Goal: Task Accomplishment & Management: Complete application form

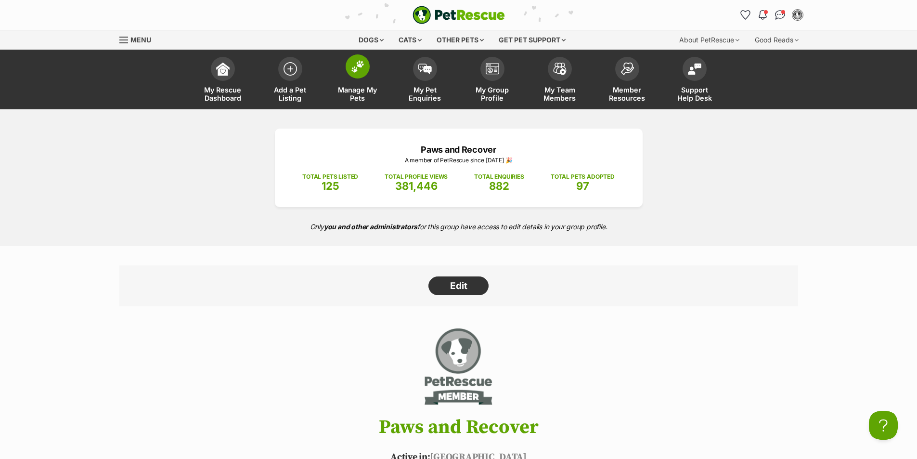
click at [351, 83] on link "Manage My Pets" at bounding box center [357, 80] width 67 height 57
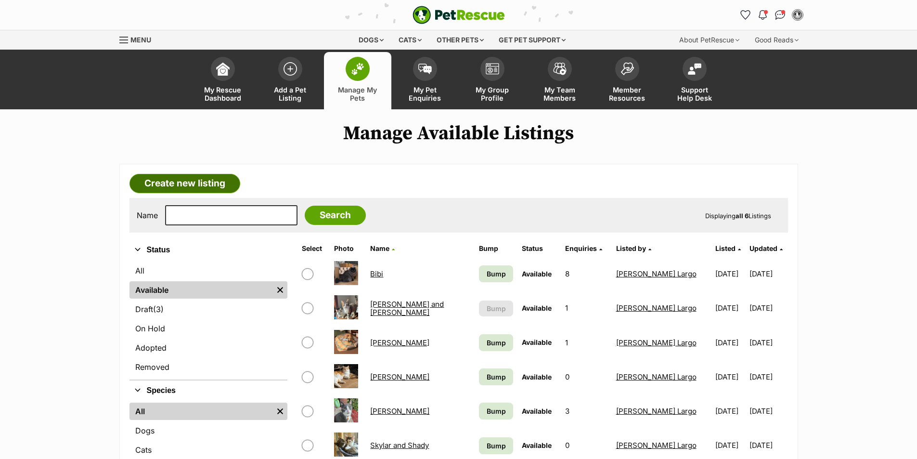
click at [199, 189] on link "Create new listing" at bounding box center [185, 183] width 111 height 19
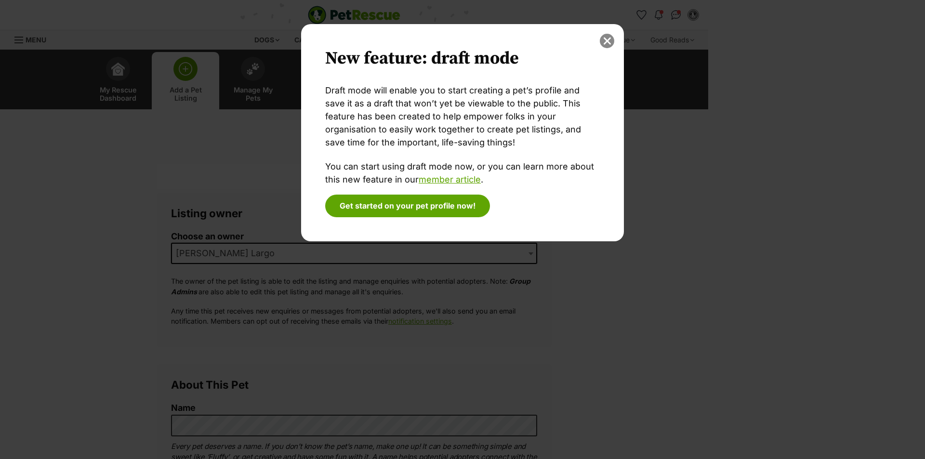
click at [604, 41] on button "close" at bounding box center [607, 41] width 14 height 14
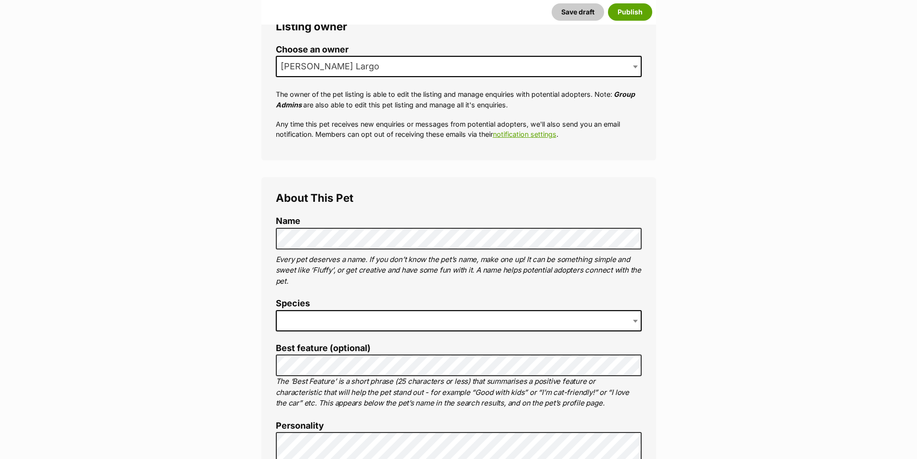
scroll to position [193, 0]
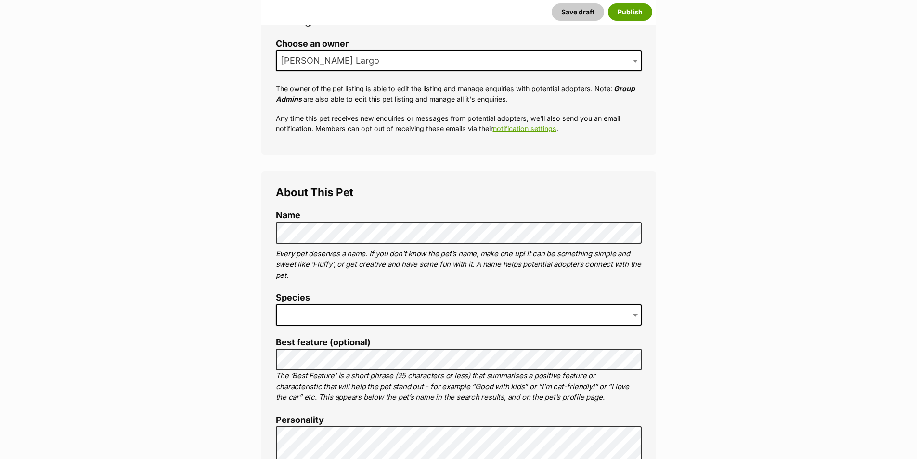
click at [478, 61] on span "[PERSON_NAME] Largo" at bounding box center [459, 60] width 366 height 21
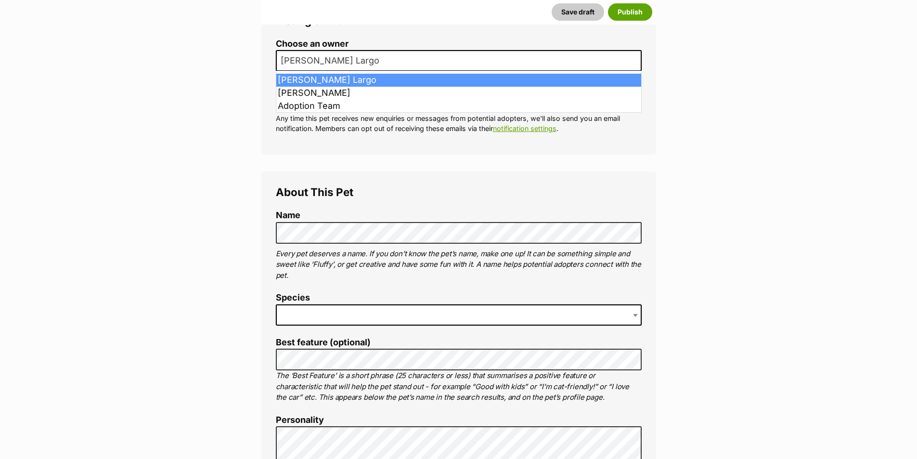
click at [478, 61] on span "[PERSON_NAME] Largo" at bounding box center [459, 60] width 366 height 21
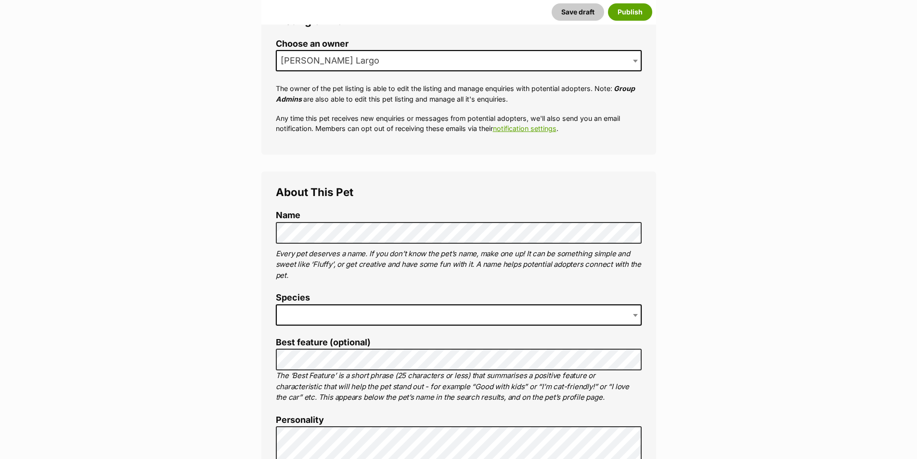
click at [398, 316] on span at bounding box center [459, 314] width 366 height 21
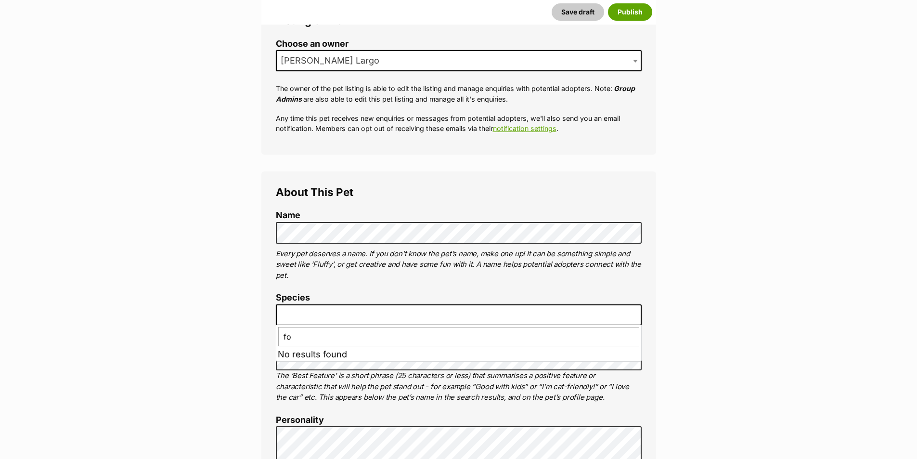
type input "f"
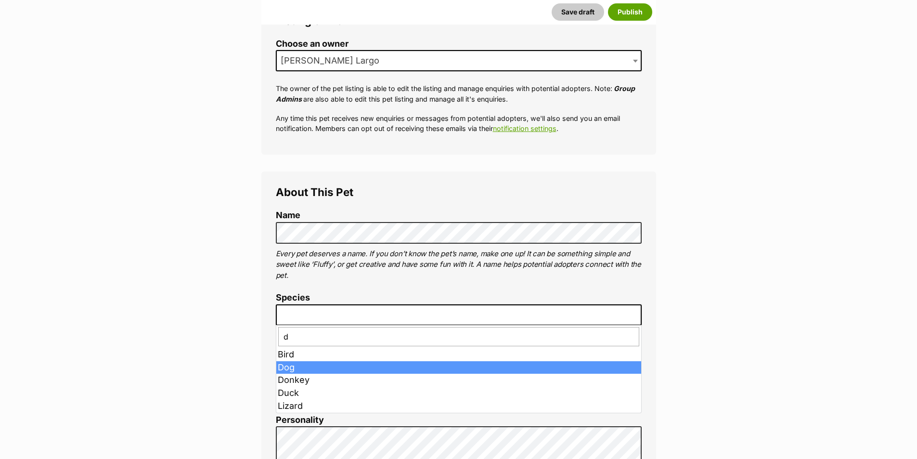
type input "d"
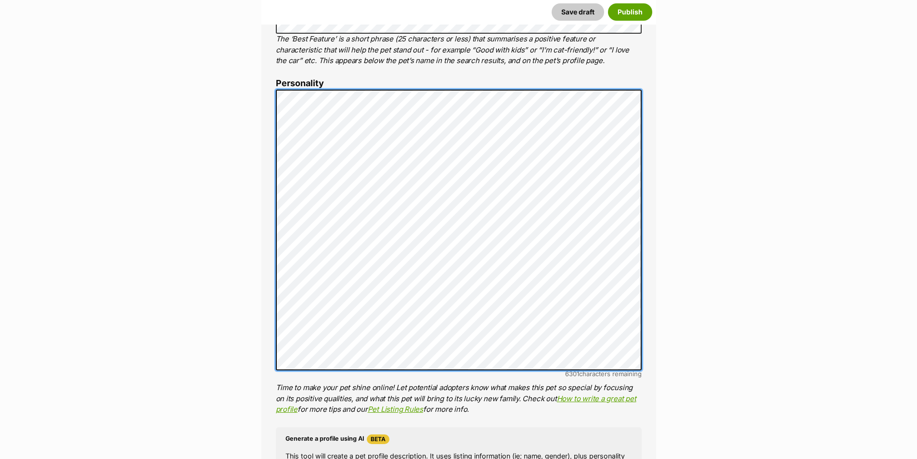
scroll to position [530, 0]
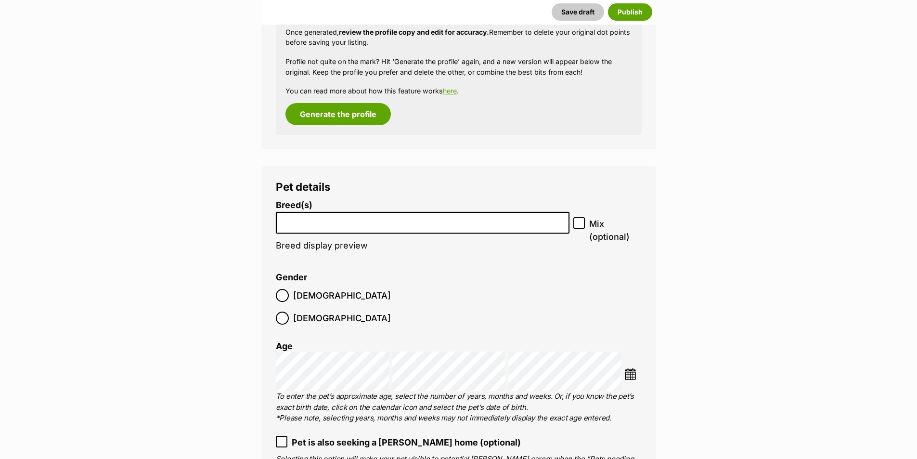
scroll to position [1108, 0]
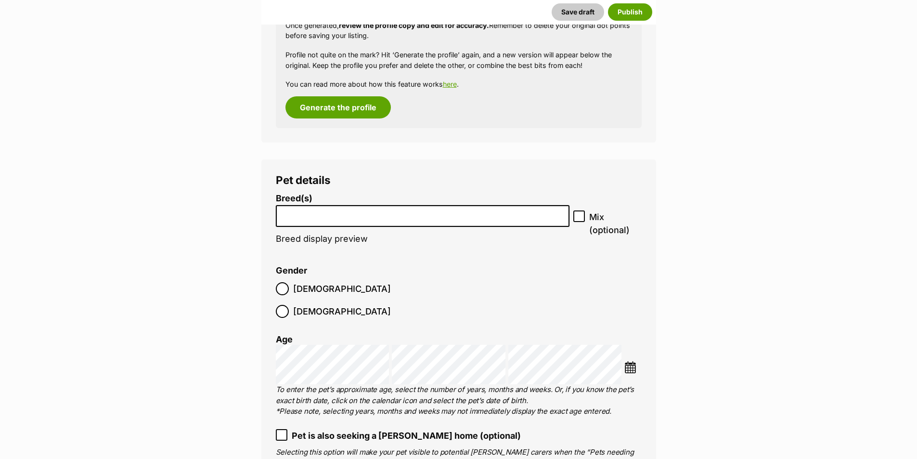
click at [481, 217] on input "search" at bounding box center [422, 214] width 287 height 10
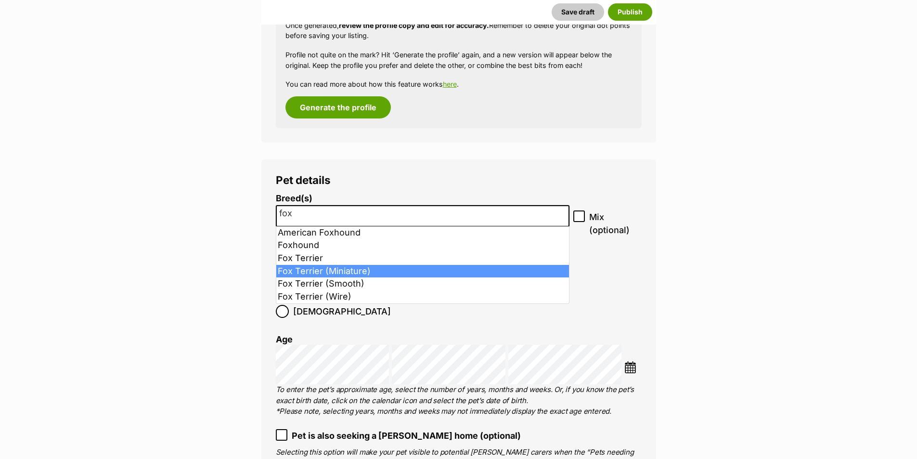
type input "fox"
select select "252254"
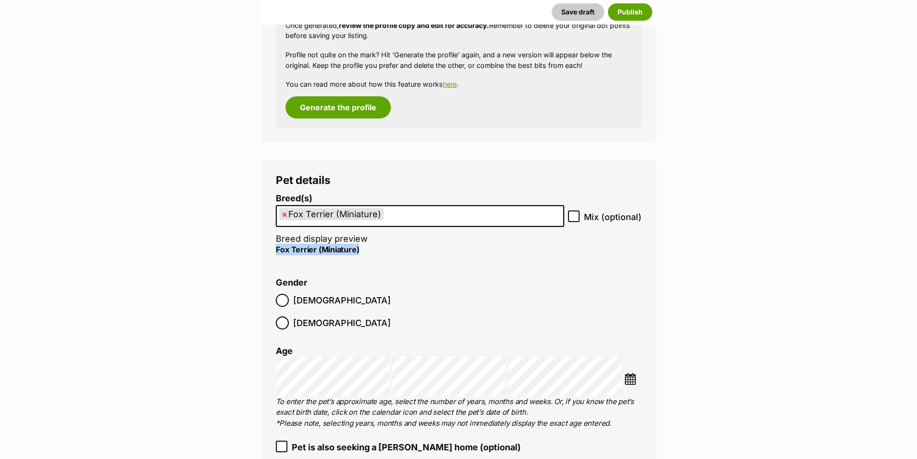
drag, startPoint x: 372, startPoint y: 248, endPoint x: 275, endPoint y: 253, distance: 96.4
click at [276, 253] on p "Fox Terrier (Miniature)" at bounding box center [420, 250] width 288 height 12
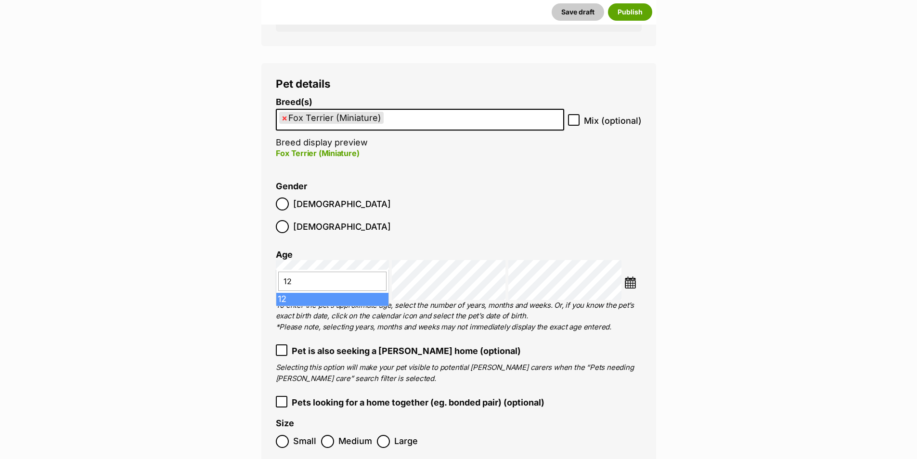
type input "12"
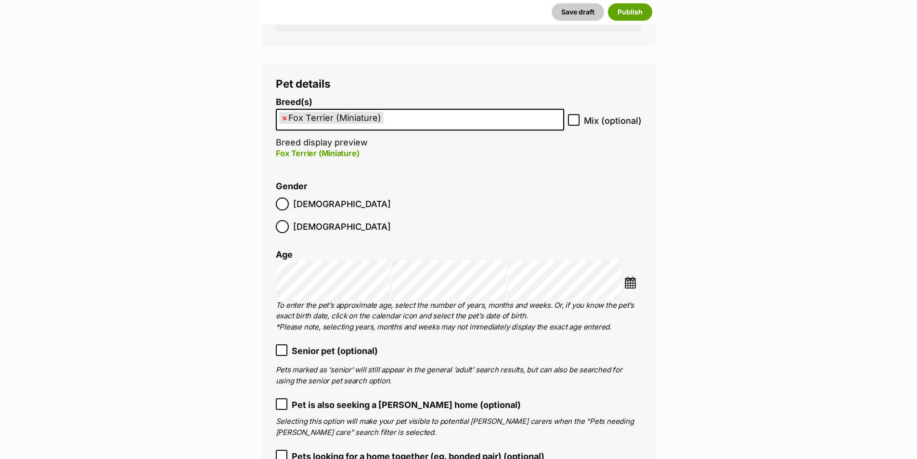
click at [369, 344] on span "Senior pet (optional)" at bounding box center [335, 350] width 86 height 13
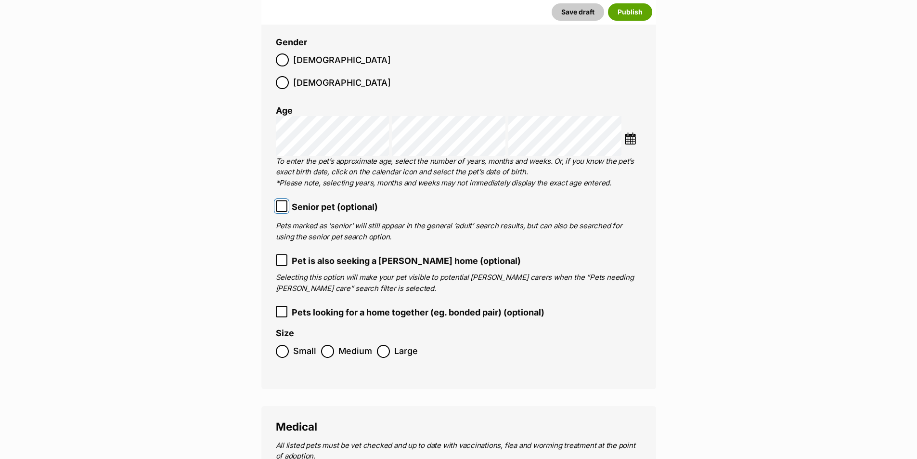
scroll to position [1348, 0]
click at [306, 344] on span "Small" at bounding box center [304, 350] width 23 height 13
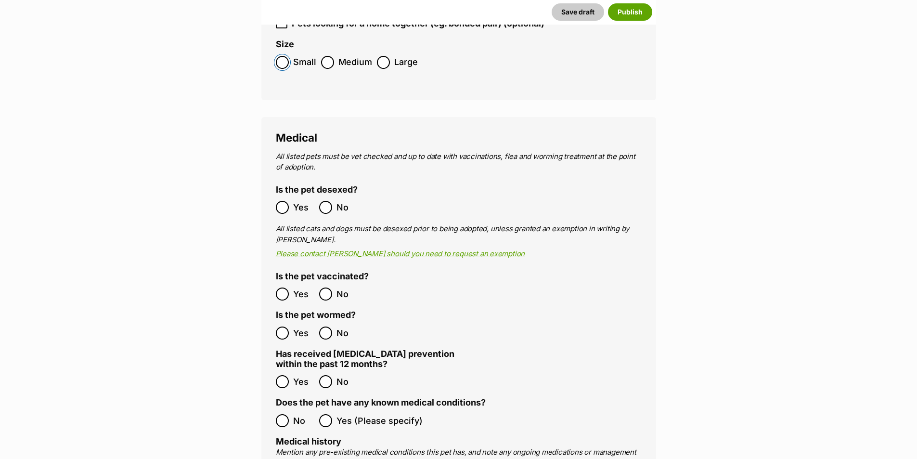
scroll to position [1637, 0]
click at [290, 200] on label "Yes" at bounding box center [295, 206] width 39 height 13
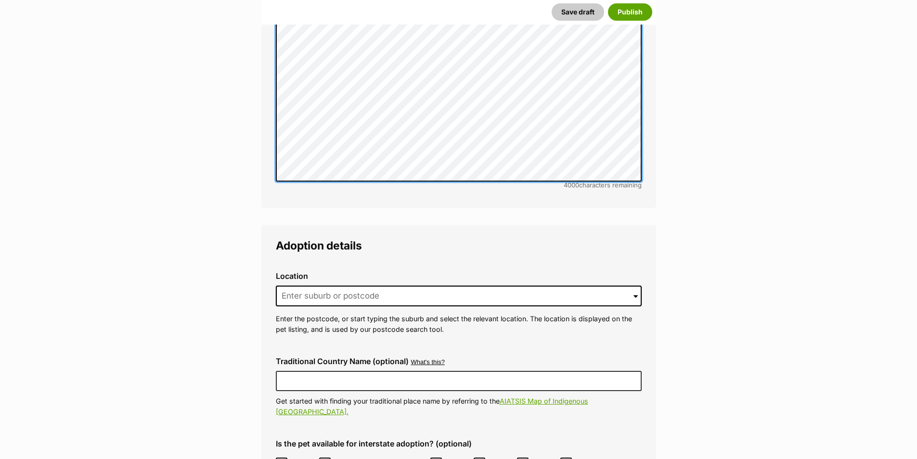
scroll to position [2167, 0]
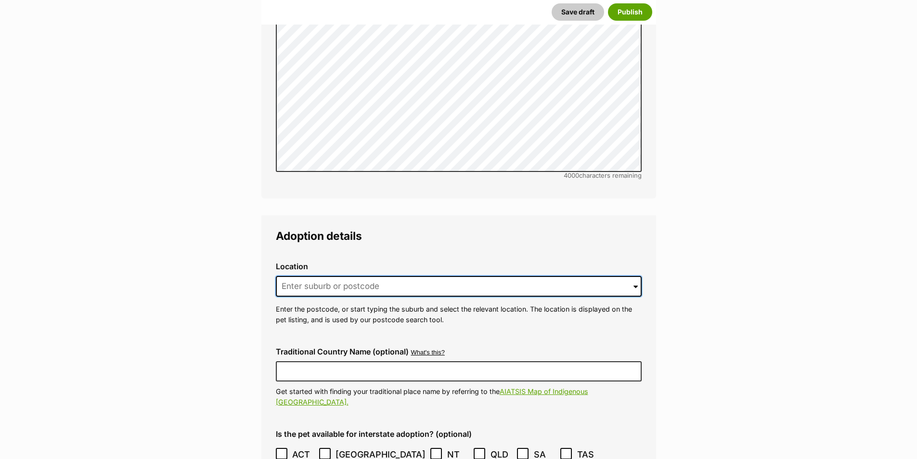
click at [409, 276] on input at bounding box center [459, 286] width 366 height 21
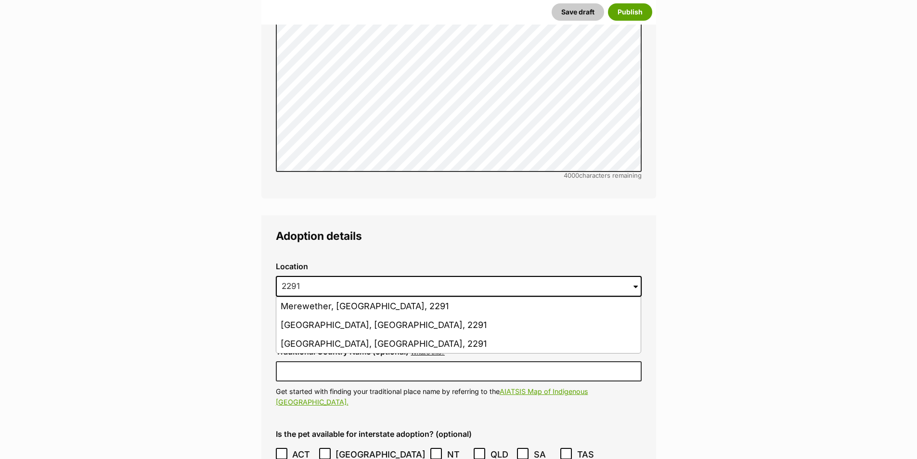
click at [494, 297] on li "Merewether, New South Wales, 2291" at bounding box center [458, 306] width 365 height 19
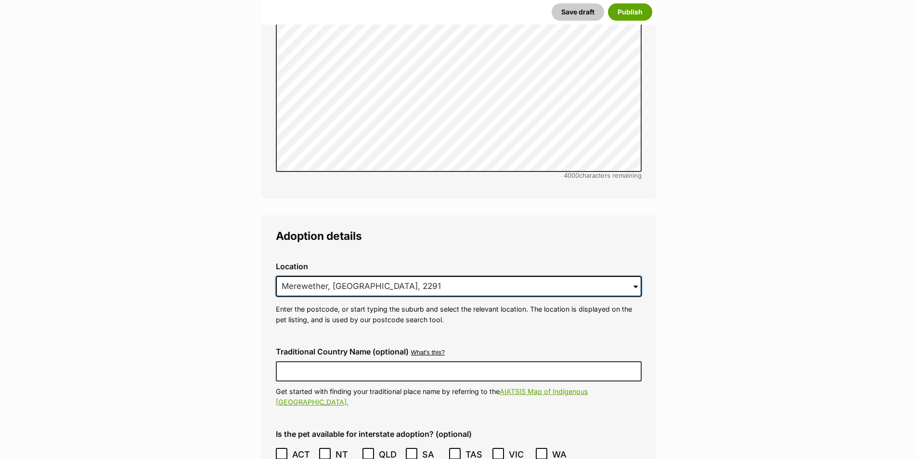
drag, startPoint x: 503, startPoint y: 261, endPoint x: 233, endPoint y: 242, distance: 270.3
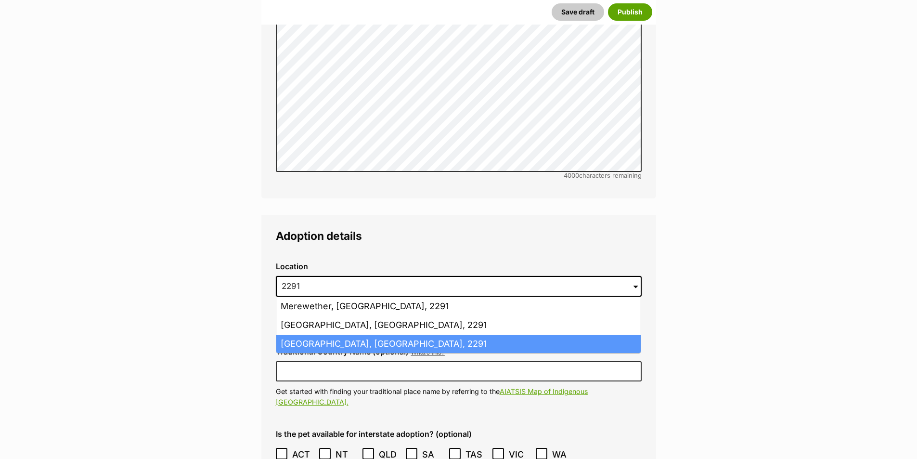
click at [391, 335] on li "Merewether Heights, New South Wales, 2291" at bounding box center [458, 344] width 365 height 19
type input "Merewether Heights, New South Wales, 2291"
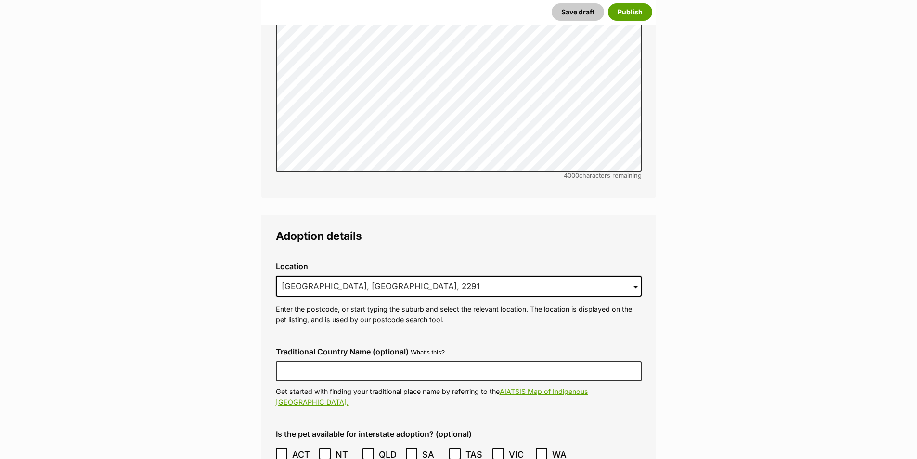
click at [459, 303] on div "Location 0 options available. 1332 Merewether Heights, New South Wales, 2291 Me…" at bounding box center [458, 293] width 381 height 78
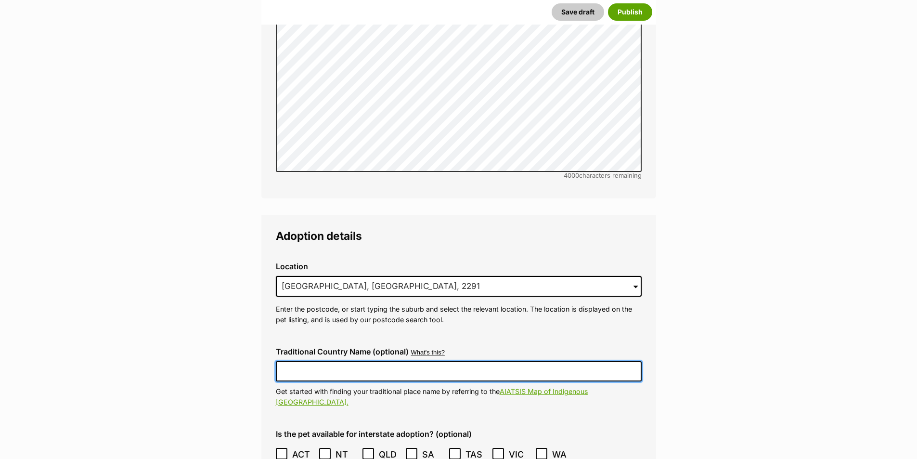
click at [468, 361] on input "Traditional Country Name (optional)" at bounding box center [459, 371] width 366 height 20
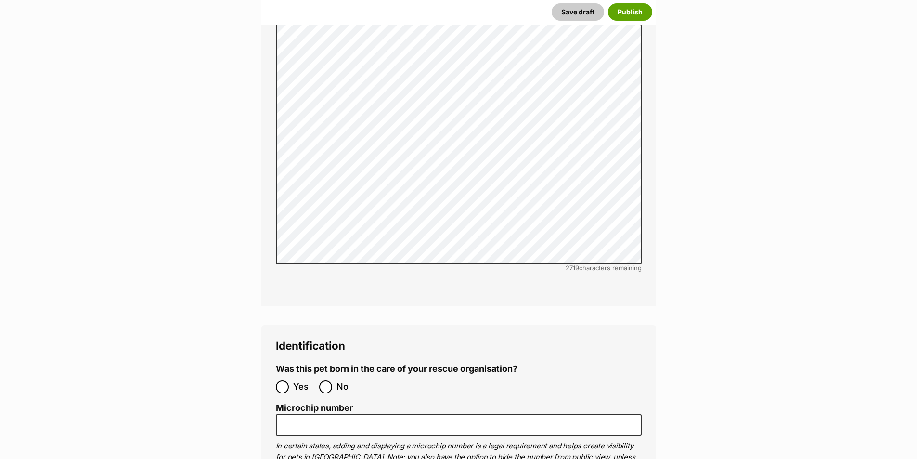
scroll to position [2986, 0]
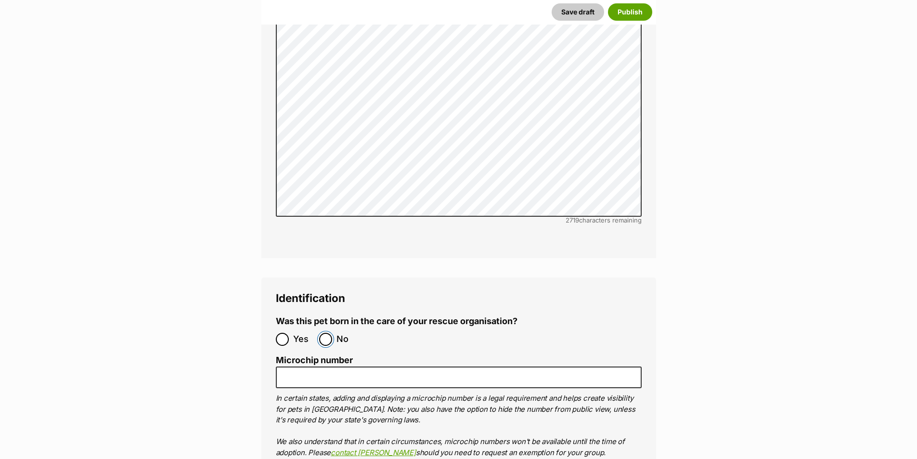
click at [324, 333] on input "No" at bounding box center [325, 339] width 13 height 13
radio input "true"
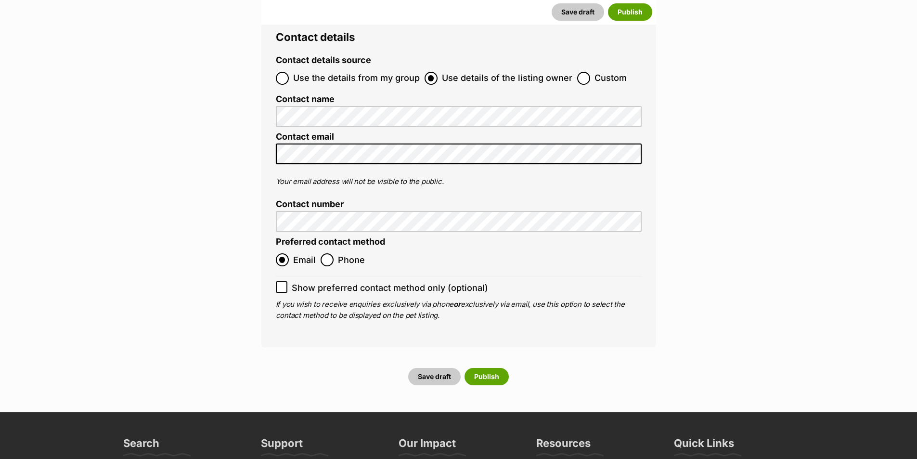
scroll to position [3660, 0]
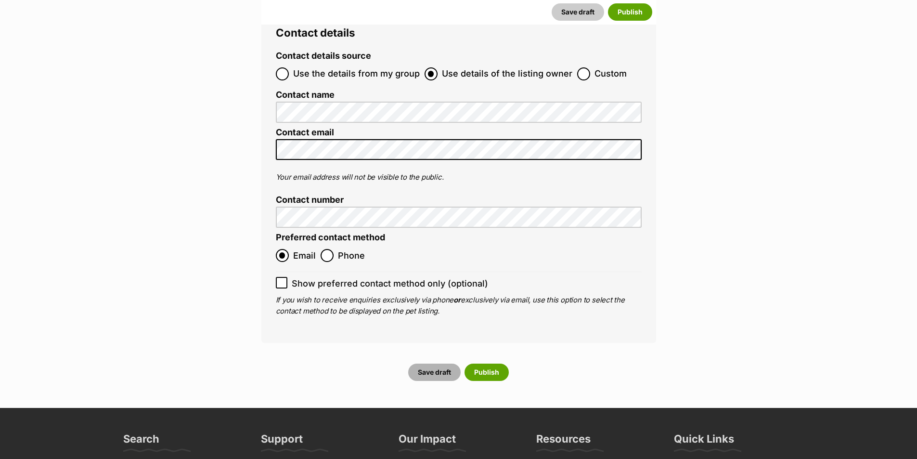
click at [439, 364] on button "Save draft" at bounding box center [434, 372] width 52 height 17
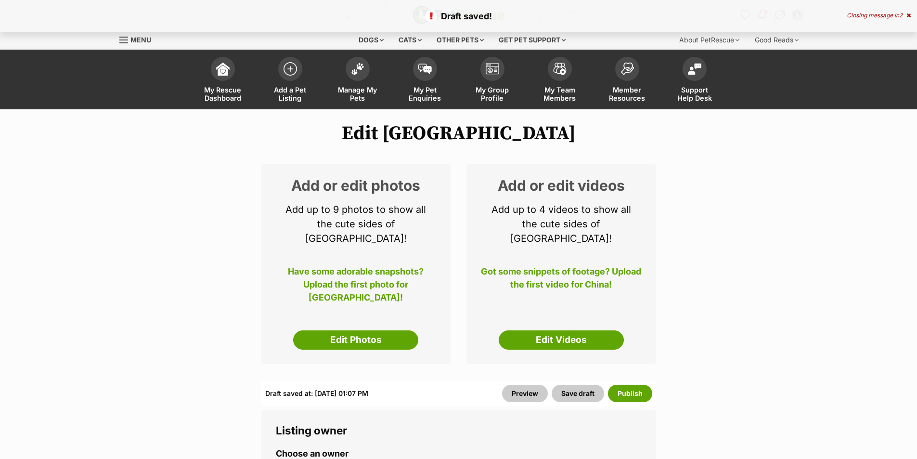
click at [361, 330] on link "Edit Photos" at bounding box center [355, 339] width 125 height 19
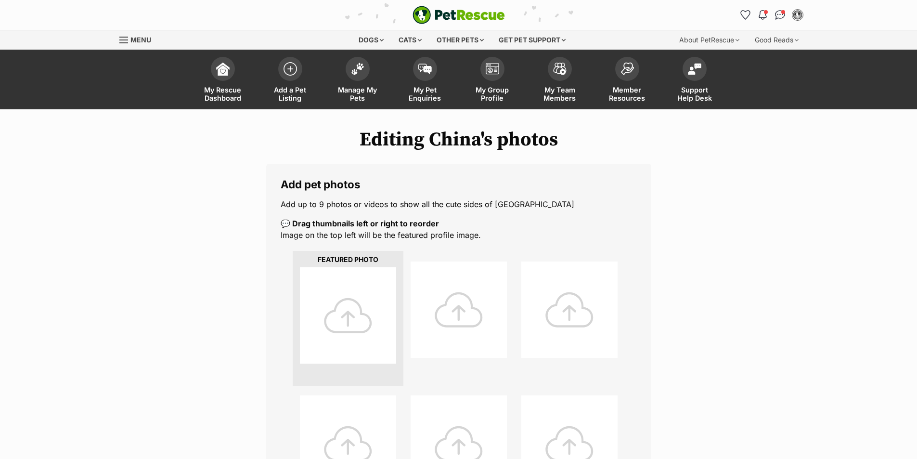
click at [356, 280] on div at bounding box center [348, 315] width 96 height 96
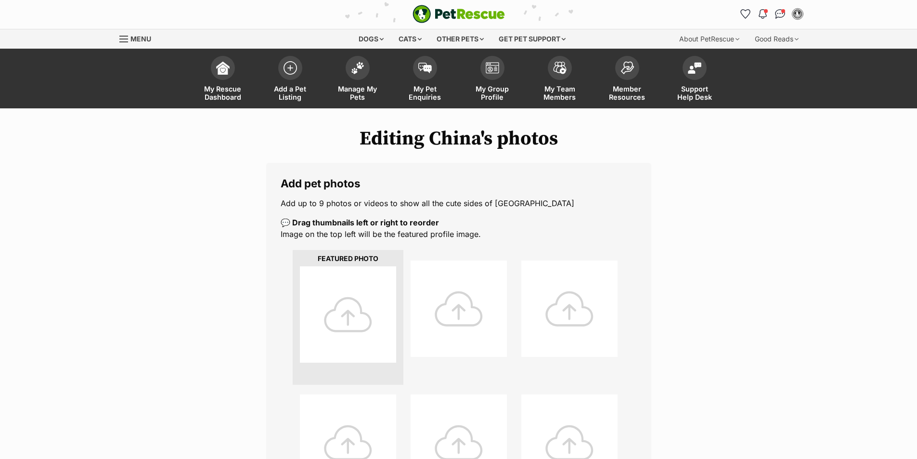
scroll to position [96, 0]
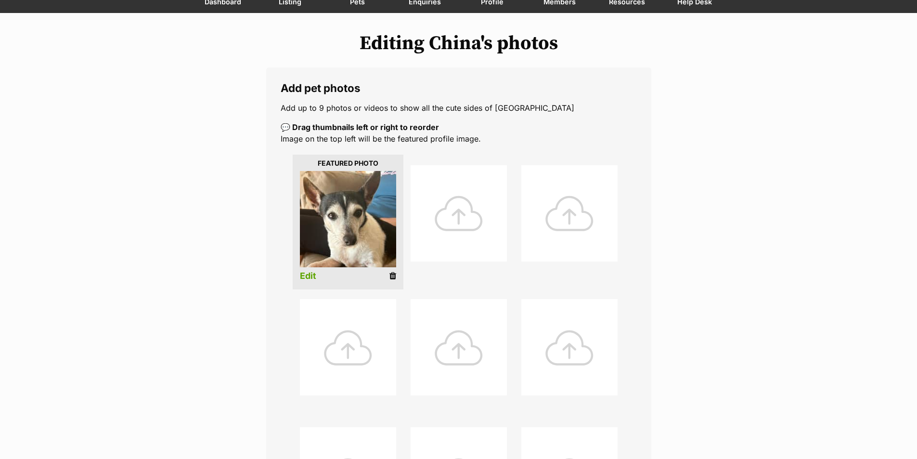
click at [458, 215] on div at bounding box center [459, 213] width 96 height 96
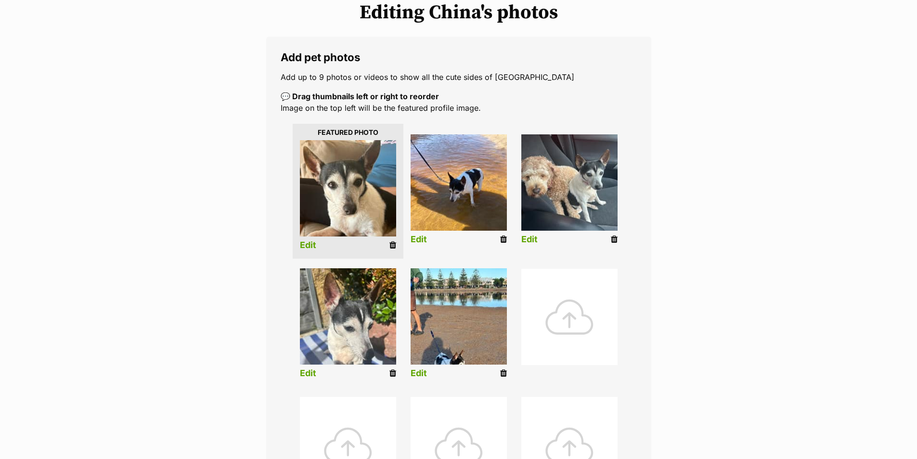
scroll to position [144, 0]
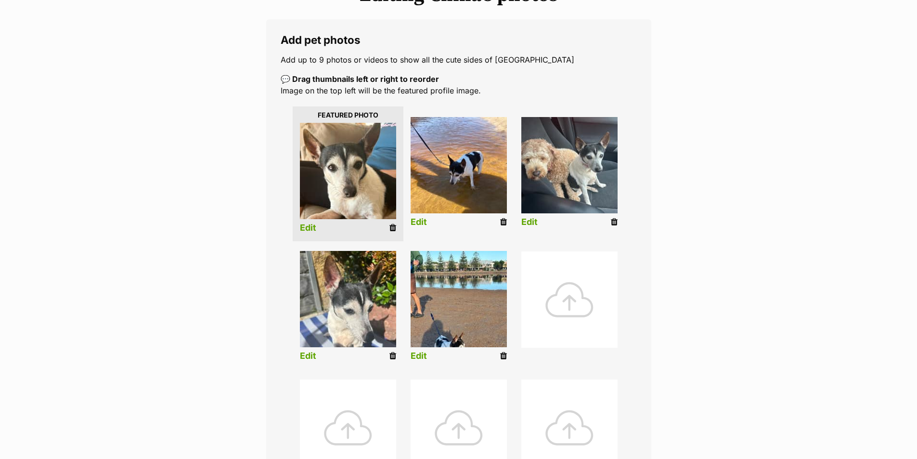
click at [415, 354] on link "Edit" at bounding box center [419, 356] width 16 height 10
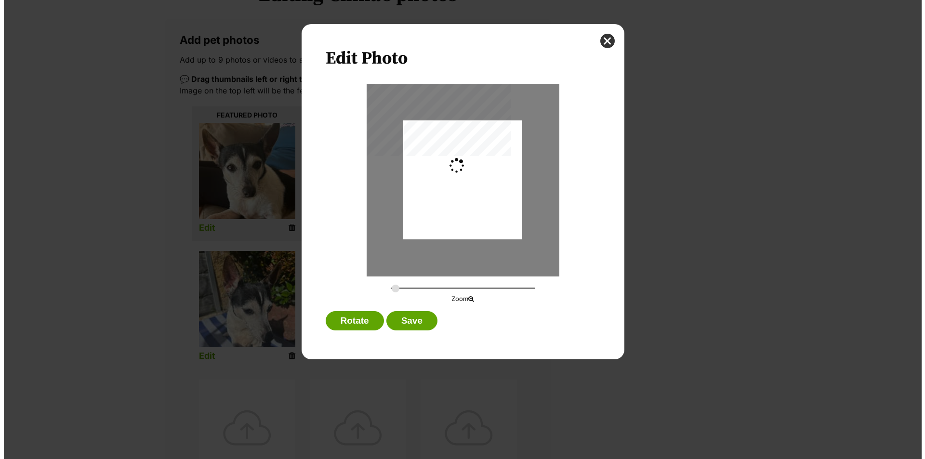
scroll to position [0, 0]
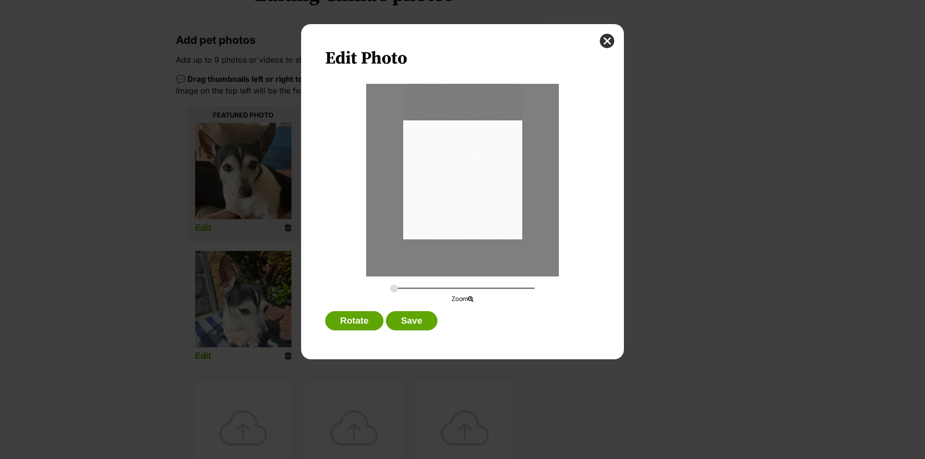
drag, startPoint x: 498, startPoint y: 155, endPoint x: 529, endPoint y: 98, distance: 64.2
click at [529, 98] on div "Dialog Window - Close (Press escape to close)" at bounding box center [462, 180] width 193 height 193
drag, startPoint x: 393, startPoint y: 290, endPoint x: 401, endPoint y: 289, distance: 7.4
click at [401, 289] on input "Dialog Window - Close (Press escape to close)" at bounding box center [462, 288] width 144 height 9
drag, startPoint x: 396, startPoint y: 289, endPoint x: 386, endPoint y: 291, distance: 10.8
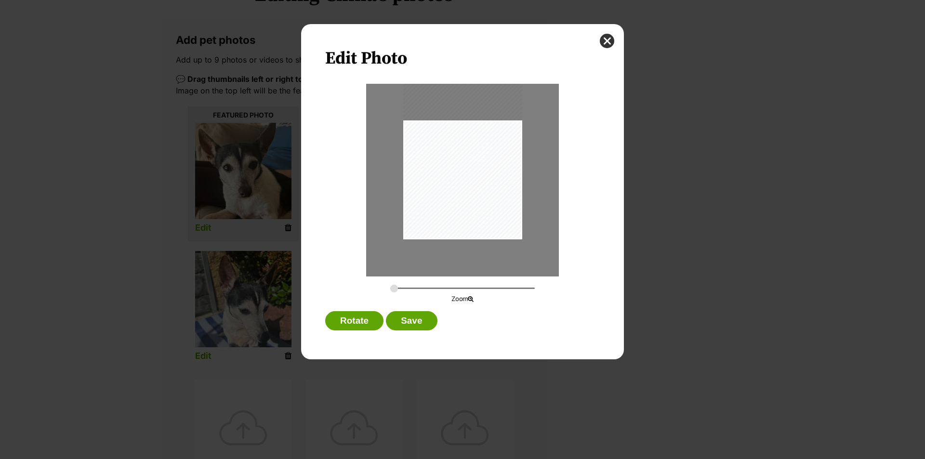
type input "0.2744"
click at [390, 291] on input "Dialog Window - Close (Press escape to close)" at bounding box center [462, 288] width 144 height 9
click at [417, 322] on button "Save" at bounding box center [411, 320] width 51 height 19
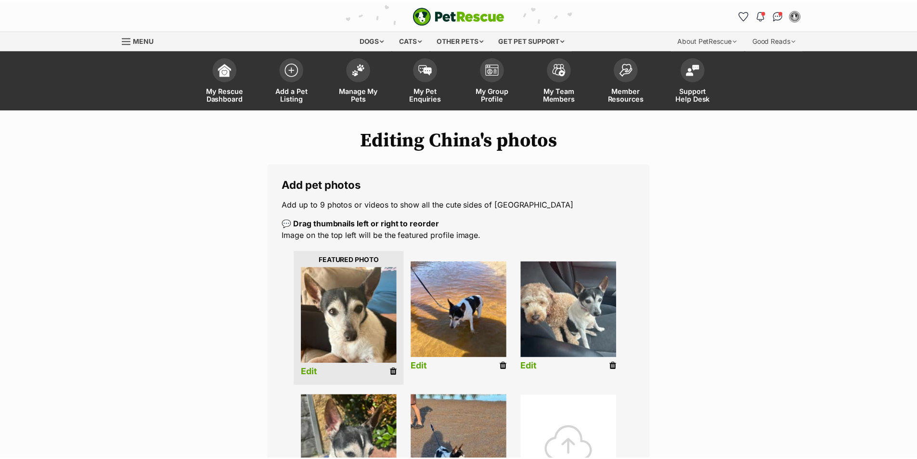
scroll to position [144, 0]
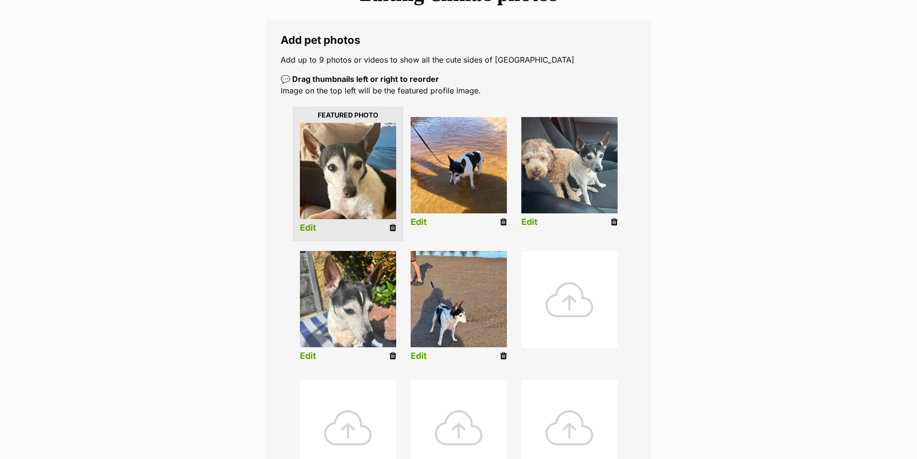
click at [527, 220] on link "Edit" at bounding box center [530, 222] width 16 height 10
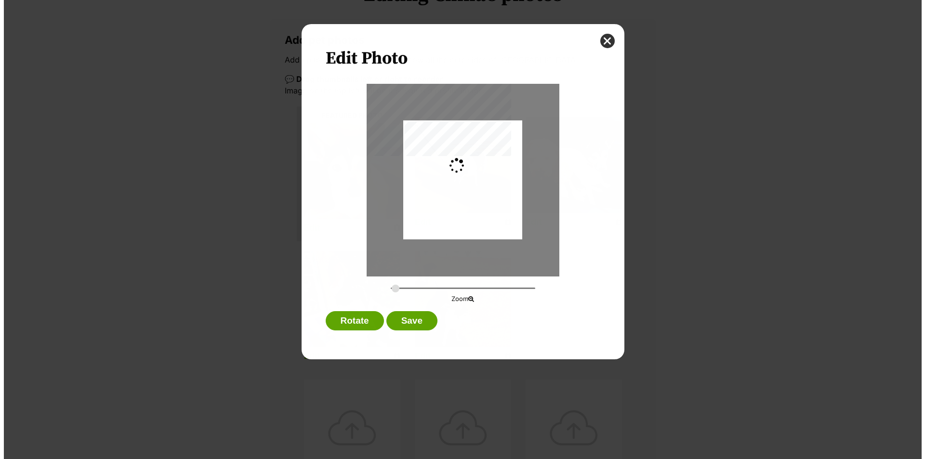
scroll to position [0, 0]
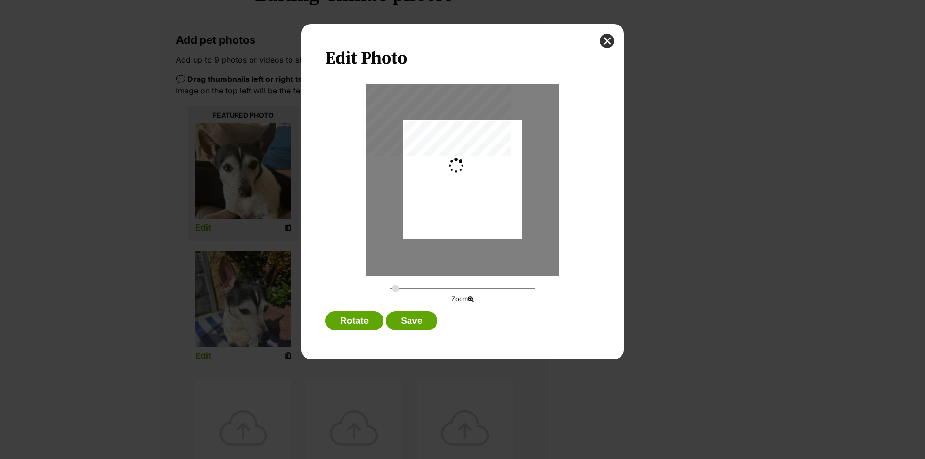
type input "0.2744"
click at [609, 37] on button "close" at bounding box center [607, 41] width 14 height 14
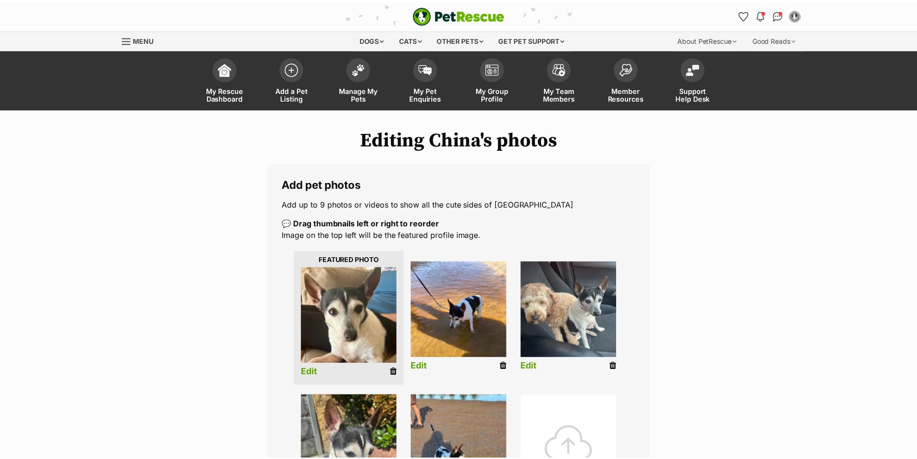
scroll to position [144, 0]
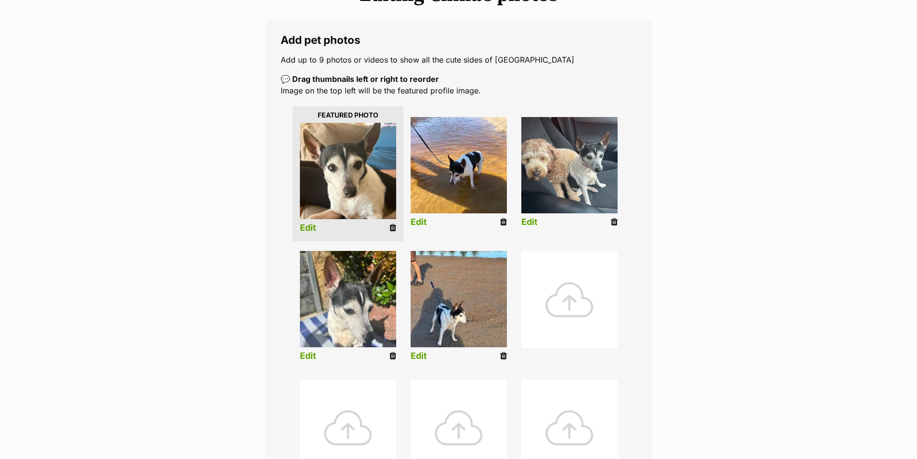
click at [308, 355] on link "Edit" at bounding box center [308, 356] width 16 height 10
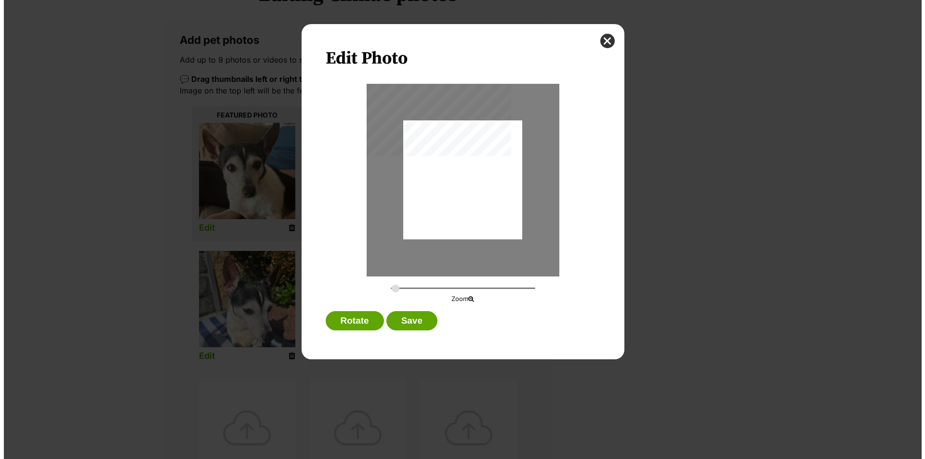
scroll to position [0, 0]
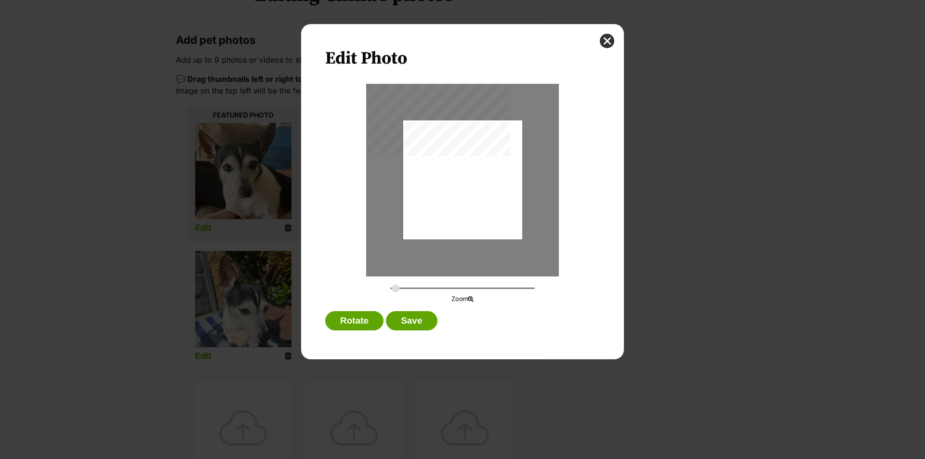
type input "0.2744"
drag, startPoint x: 503, startPoint y: 223, endPoint x: 509, endPoint y: 231, distance: 9.8
click at [509, 231] on div "Dialog Window - Close (Press escape to close)" at bounding box center [462, 188] width 119 height 158
click at [522, 215] on div "Dialog Window - Close (Press escape to close)" at bounding box center [462, 184] width 119 height 158
click at [413, 321] on button "Save" at bounding box center [411, 320] width 51 height 19
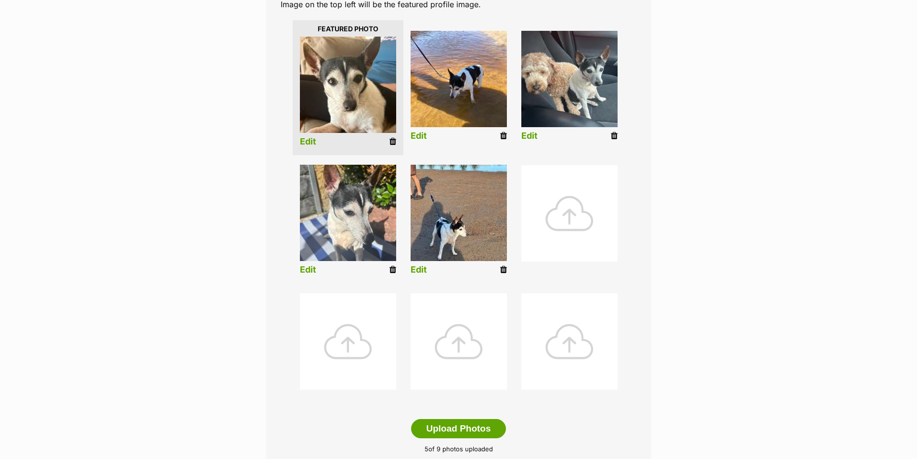
scroll to position [385, 0]
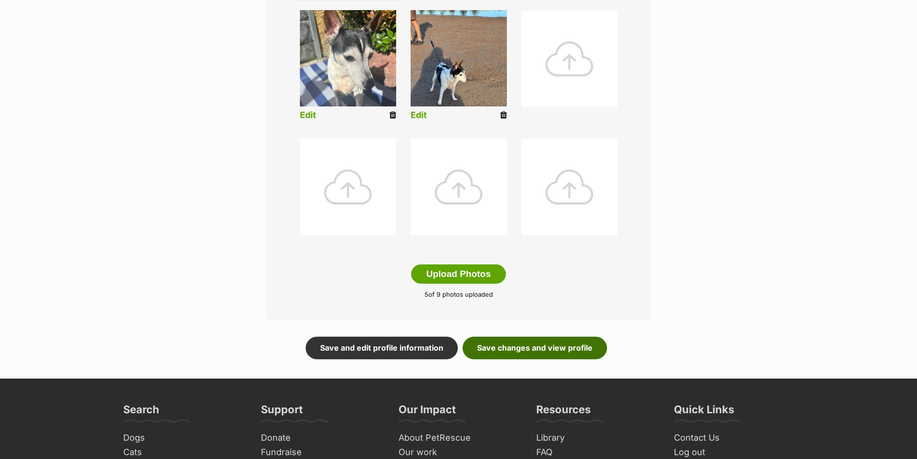
click at [530, 348] on link "Save changes and view profile" at bounding box center [535, 348] width 144 height 22
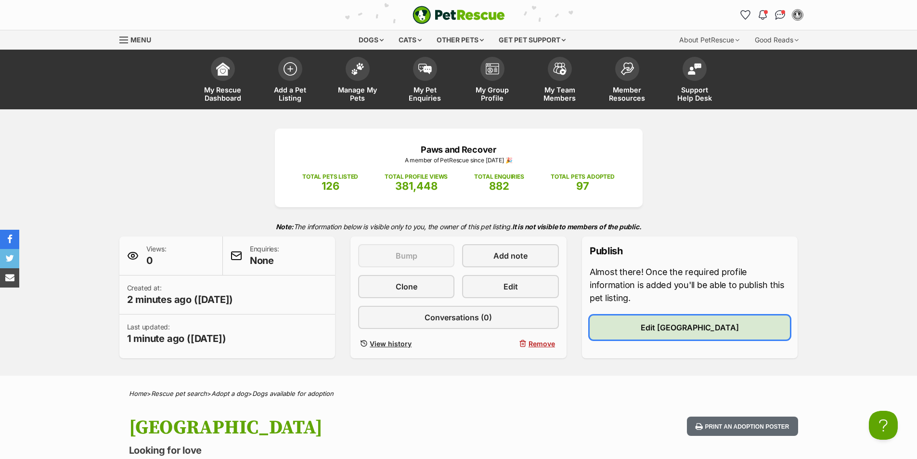
click at [658, 328] on link "Edit [GEOGRAPHIC_DATA]" at bounding box center [690, 327] width 201 height 24
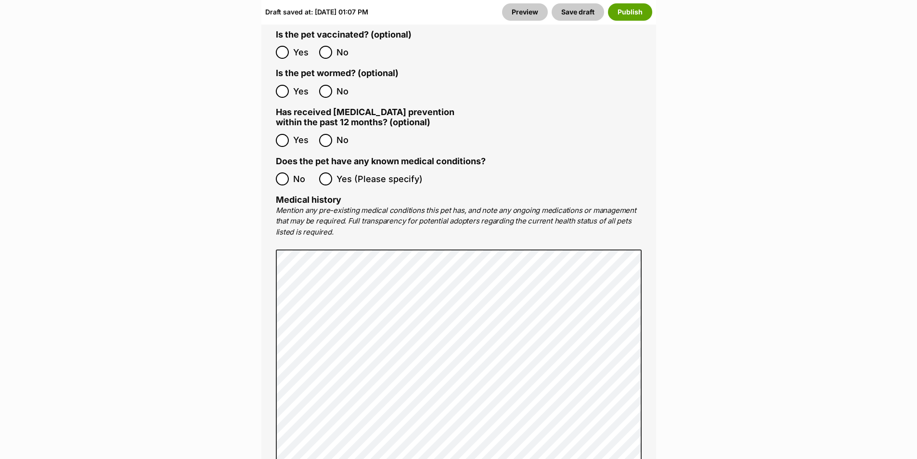
scroll to position [2071, 0]
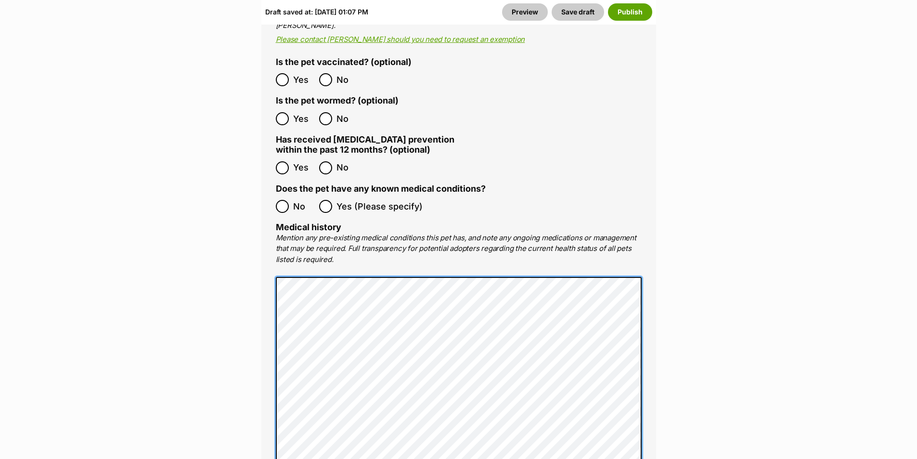
click at [245, 243] on main "Edit [GEOGRAPHIC_DATA] Add or edit photos Add up to 9 photos to show all the cu…" at bounding box center [458, 136] width 917 height 4168
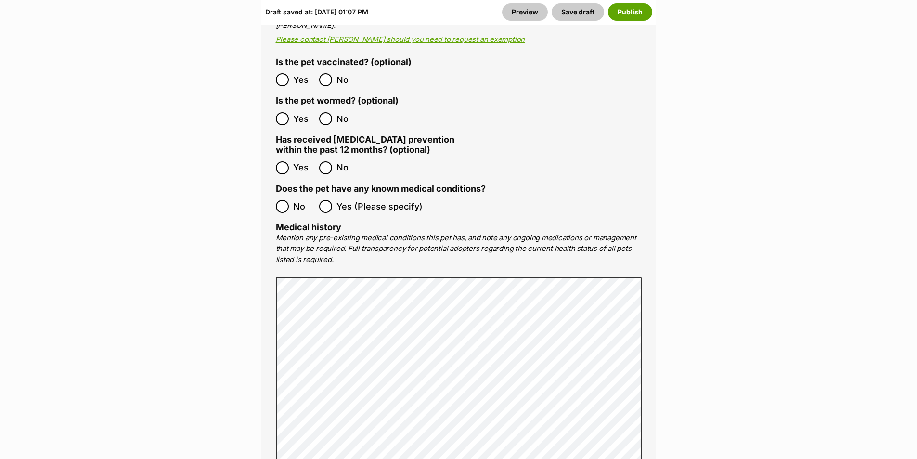
click at [206, 293] on main "Edit [GEOGRAPHIC_DATA] Add or edit photos Add up to 9 photos to show all the cu…" at bounding box center [458, 136] width 917 height 4168
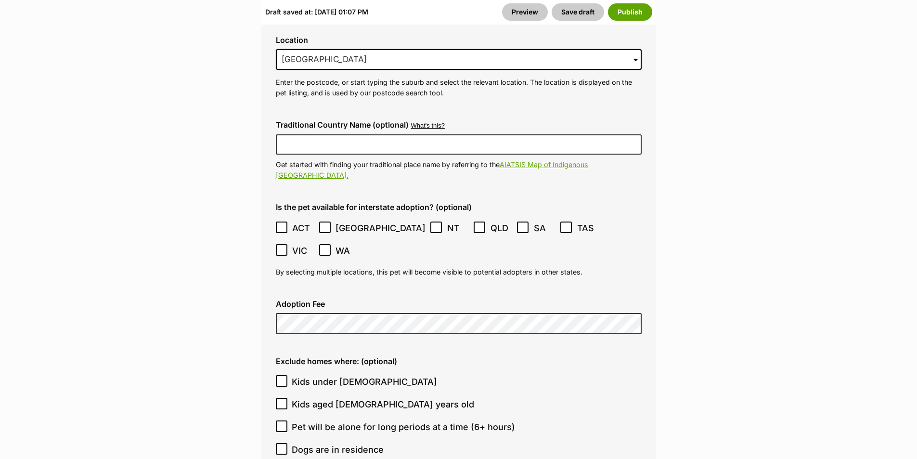
scroll to position [2697, 0]
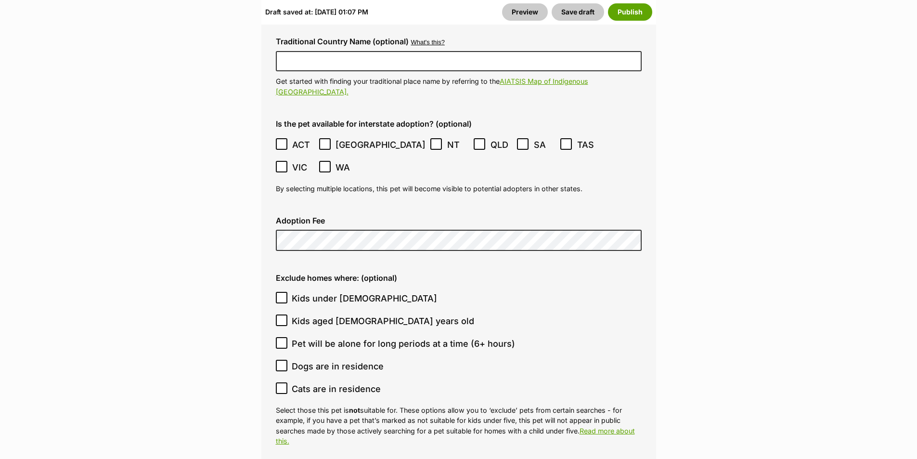
click at [337, 292] on span "Kids under [DEMOGRAPHIC_DATA]" at bounding box center [364, 298] width 145 height 13
click at [287, 292] on input "Kids under [DEMOGRAPHIC_DATA]" at bounding box center [282, 298] width 12 height 12
checkbox input "true"
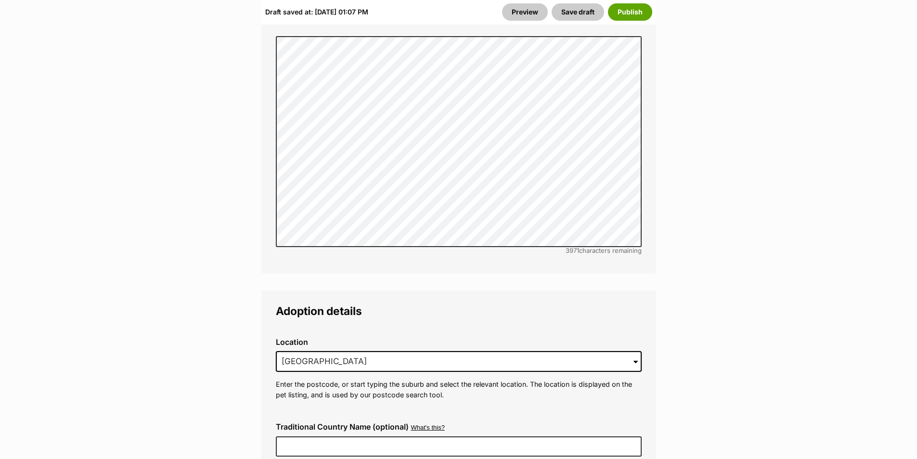
scroll to position [2360, 0]
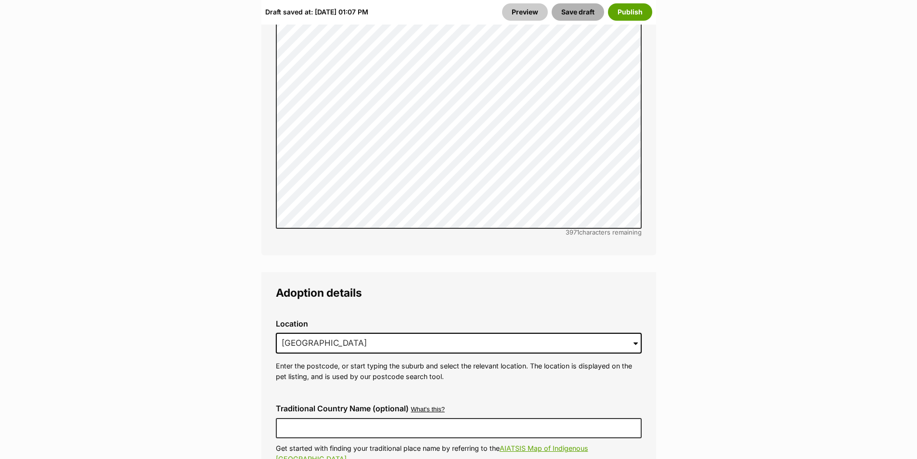
click at [571, 9] on button "Save draft" at bounding box center [578, 11] width 52 height 17
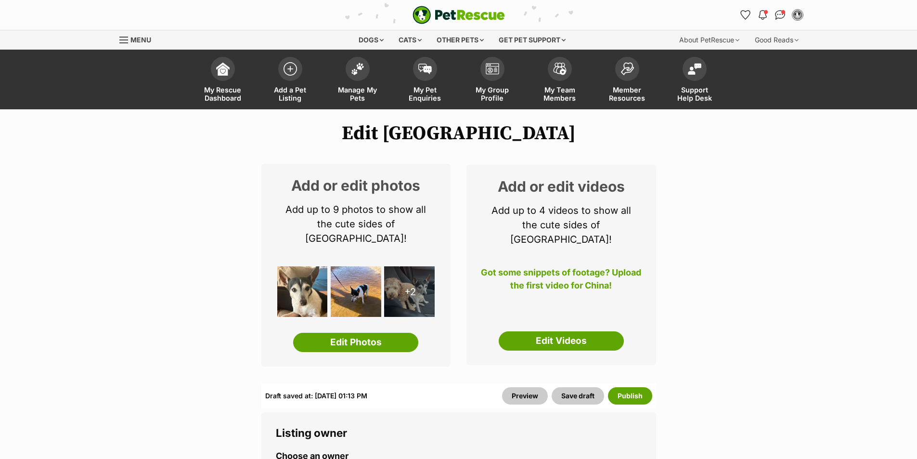
click at [360, 75] on span at bounding box center [358, 66] width 24 height 24
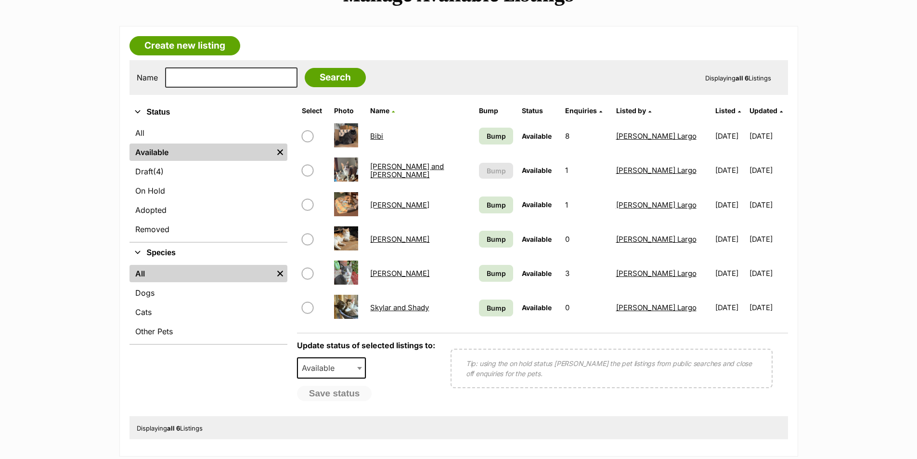
scroll to position [144, 0]
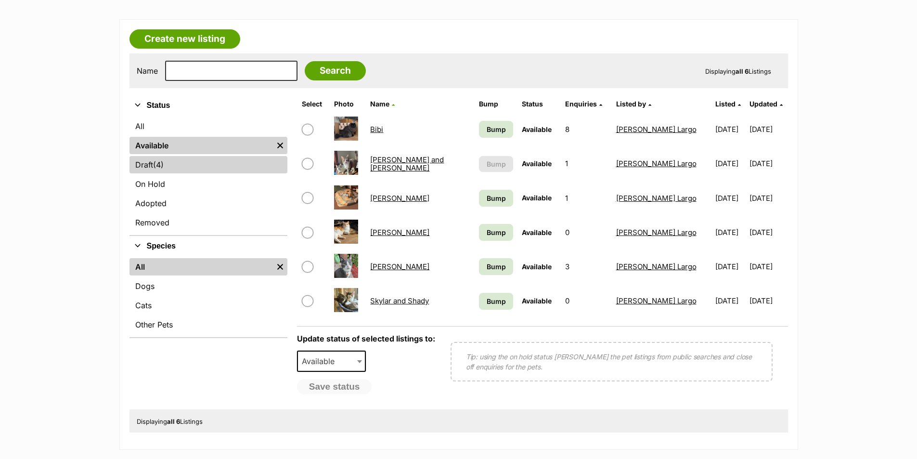
click at [164, 166] on span "(4)" at bounding box center [158, 165] width 11 height 12
